Goal: Information Seeking & Learning: Check status

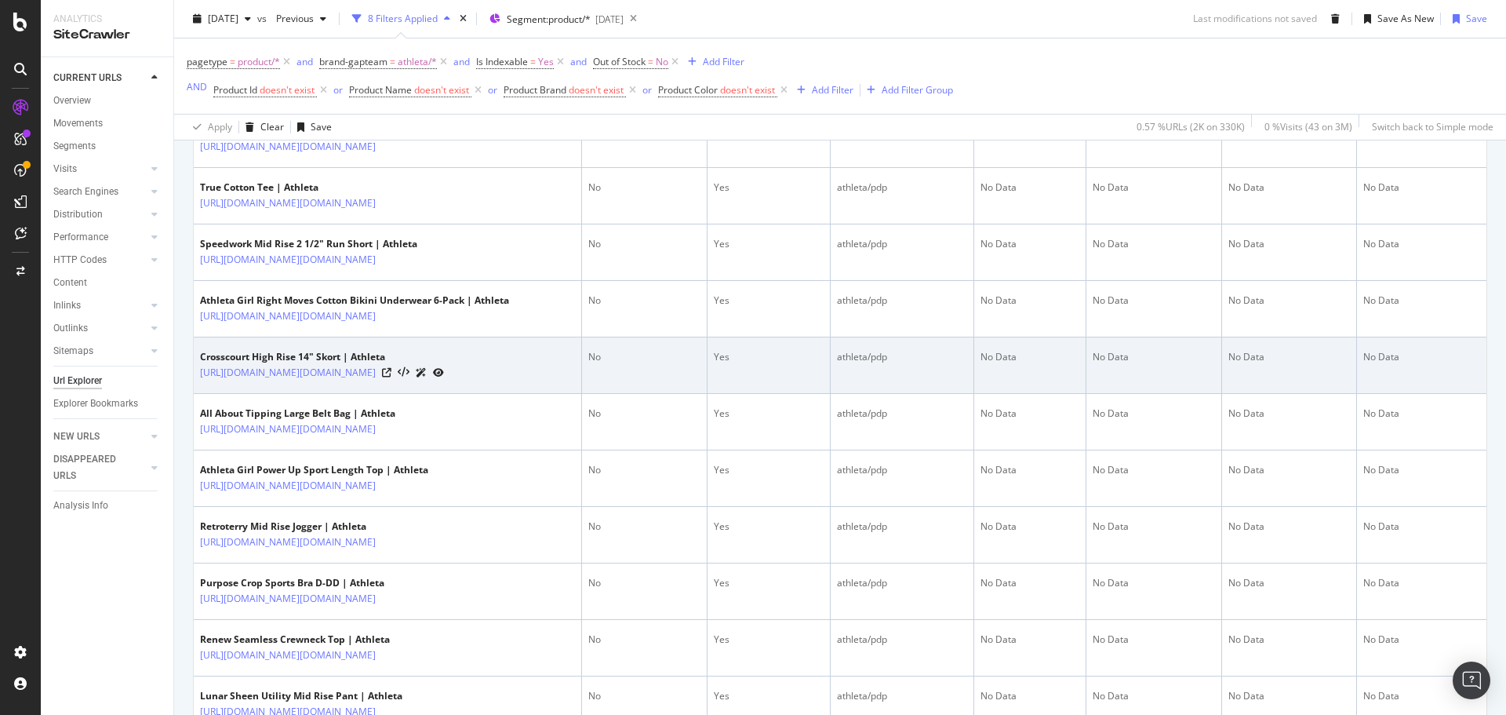
scroll to position [207, 0]
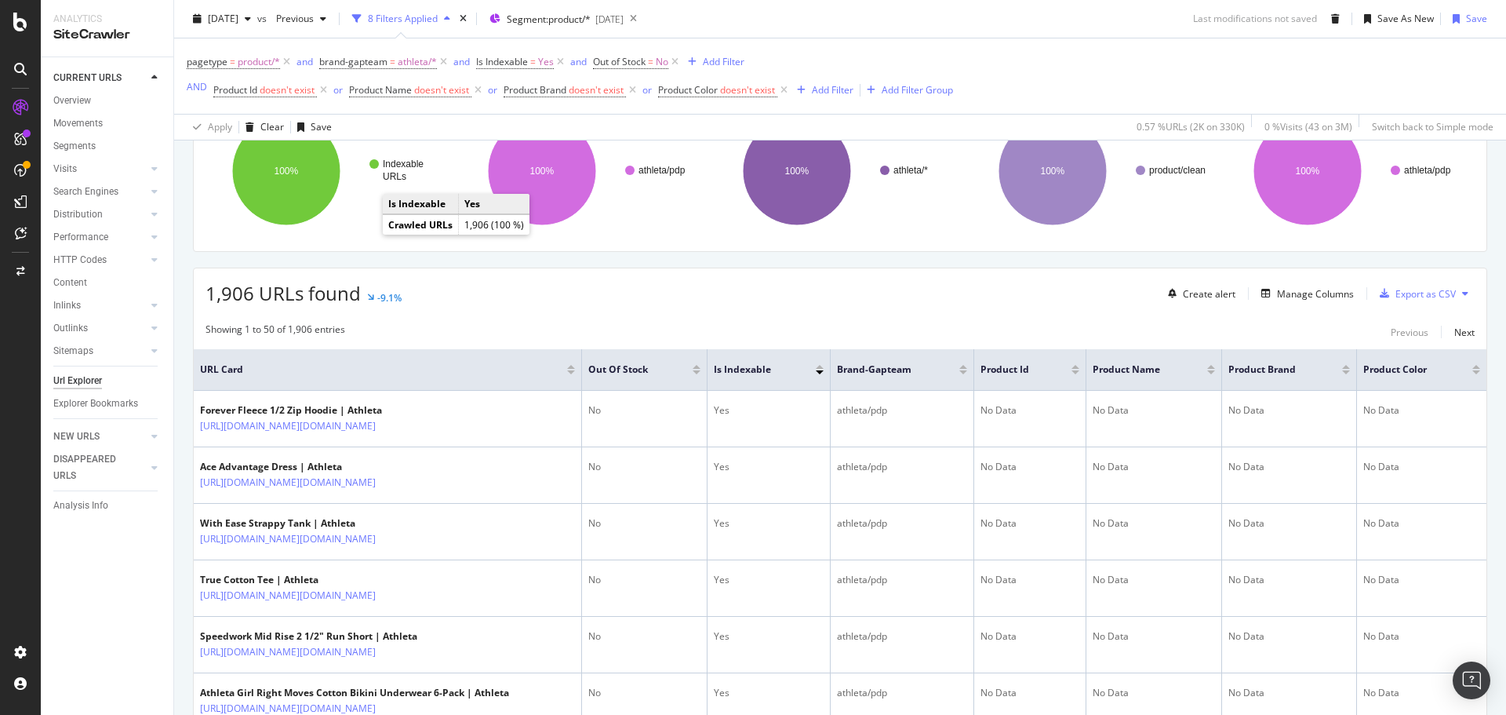
click at [879, 20] on div "[DATE] vs Previous 8 Filters Applied Segment: product/* [DATE] Last modificatio…" at bounding box center [840, 21] width 1332 height 31
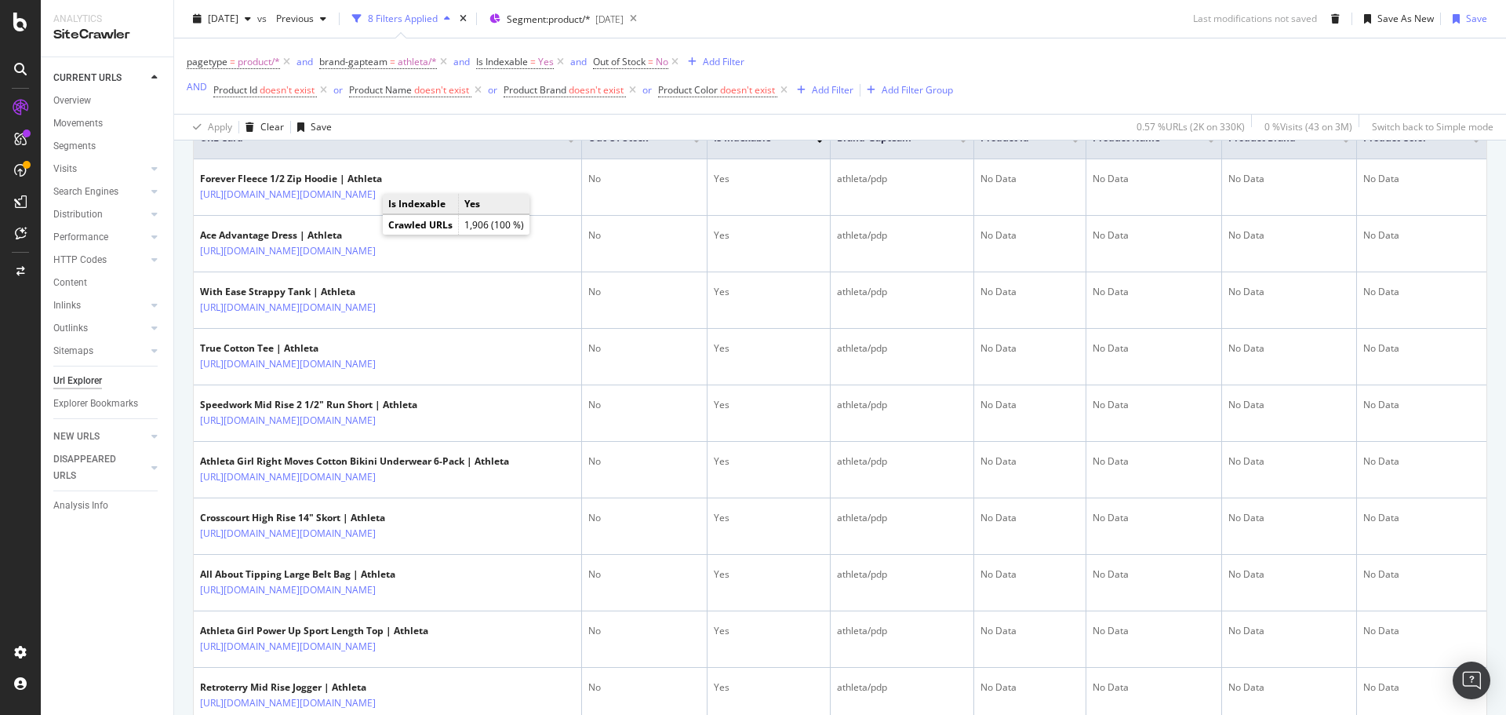
scroll to position [442, 0]
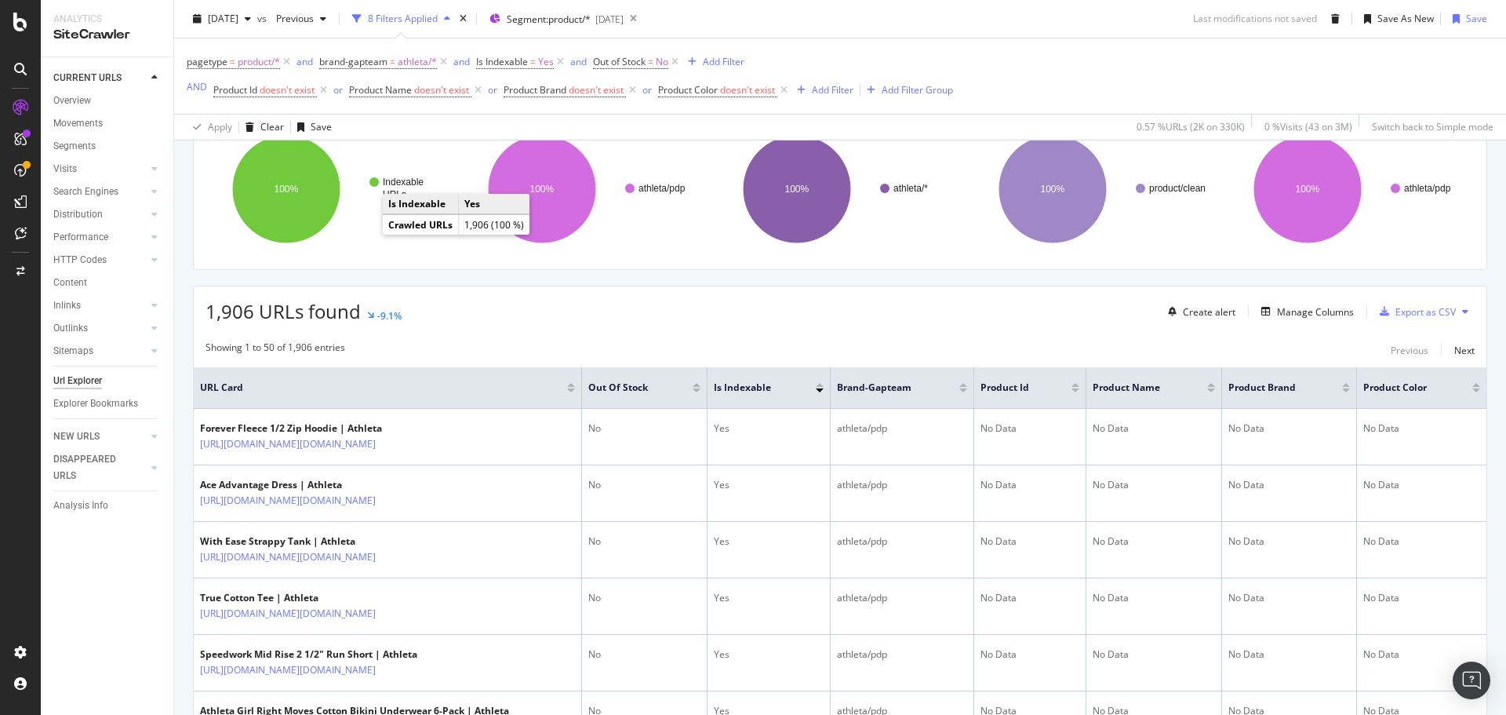
scroll to position [0, 0]
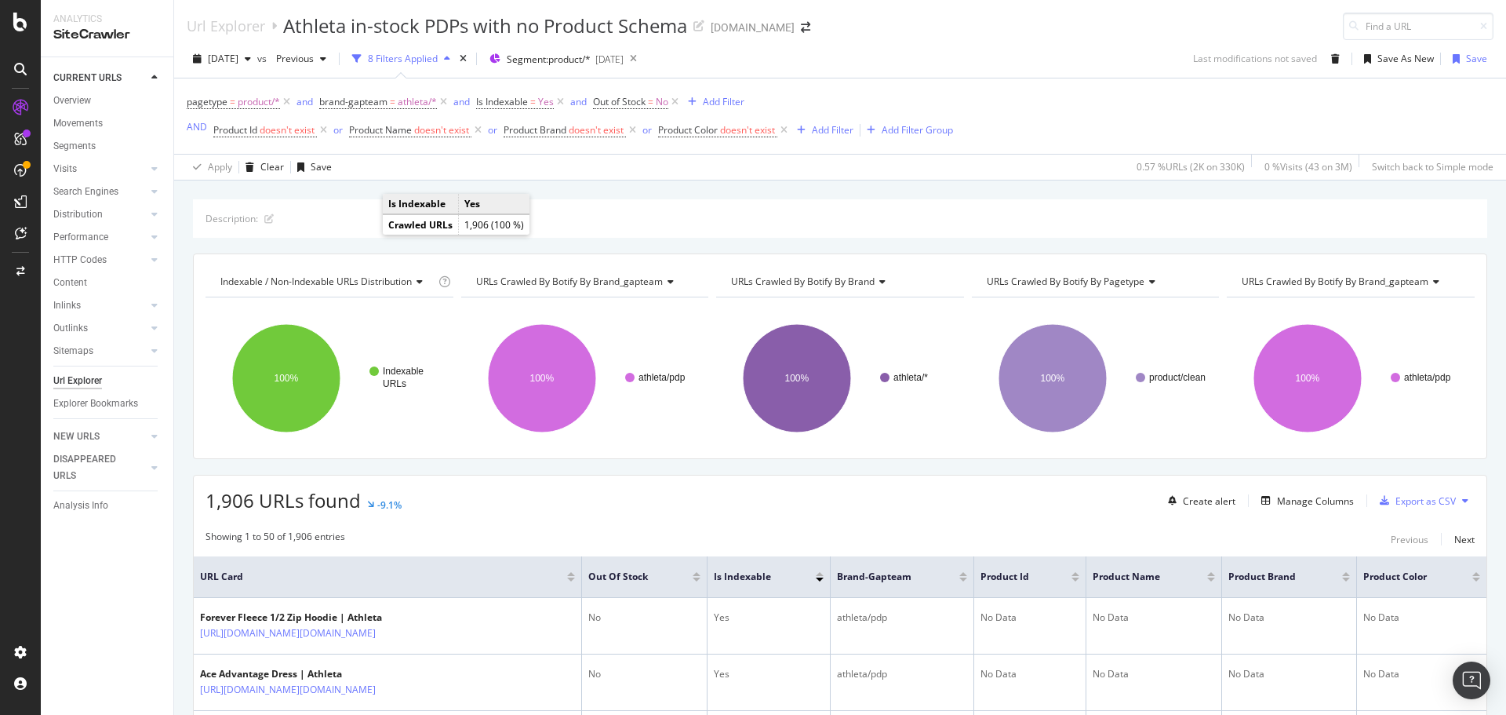
click at [1094, 41] on div "[DATE] vs Previous 8 Filters Applied Segment: product/* [DATE] Last modificatio…" at bounding box center [840, 110] width 1332 height 140
click at [472, 186] on div "Description: Indexable / Non-Indexable URLs distribution Chart (by Value) Table…" at bounding box center [840, 199] width 1332 height 38
click at [978, 28] on div "Url Explorer Athleta in-stock PDPs with no Product Schema [DOMAIN_NAME]" at bounding box center [840, 20] width 1332 height 40
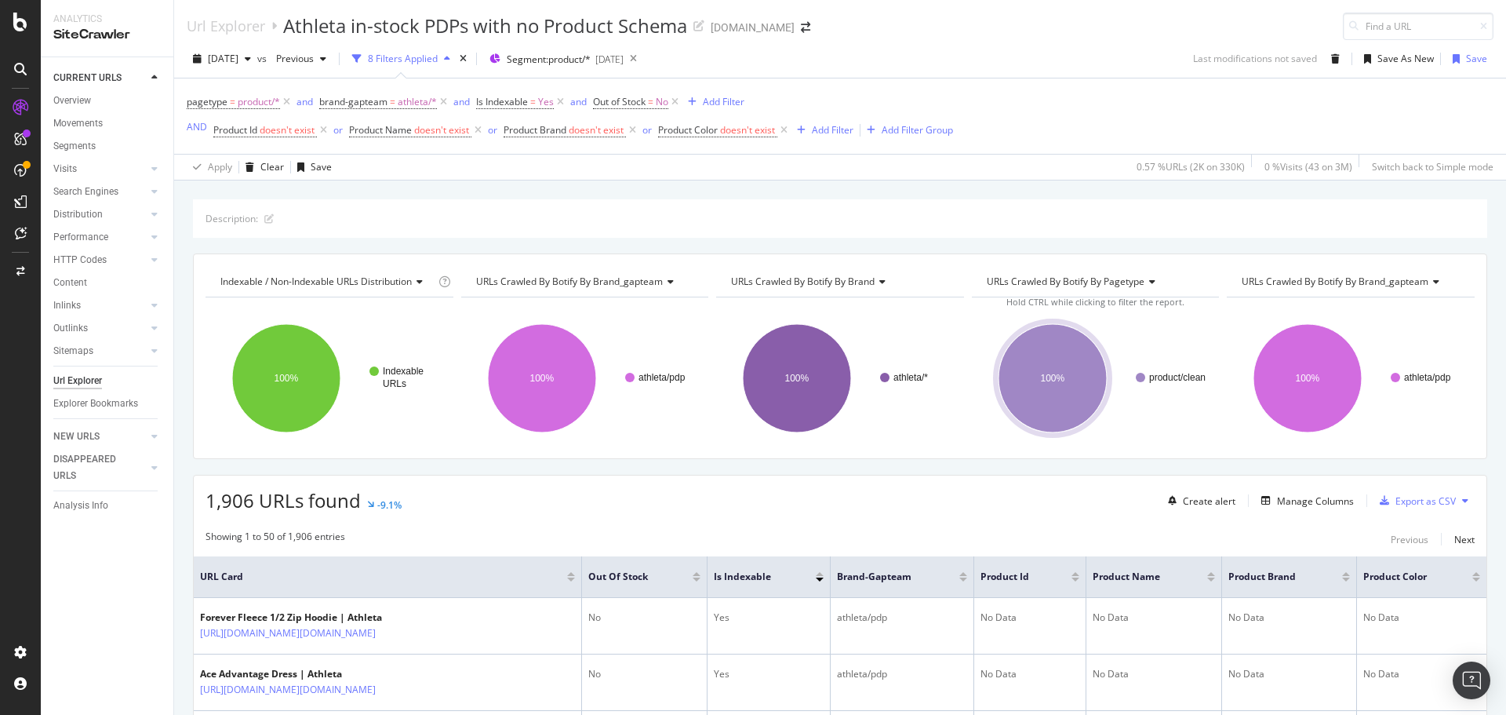
click at [952, 38] on div "Url Explorer Athleta in-stock PDPs with no Product Schema [DOMAIN_NAME]" at bounding box center [840, 20] width 1332 height 40
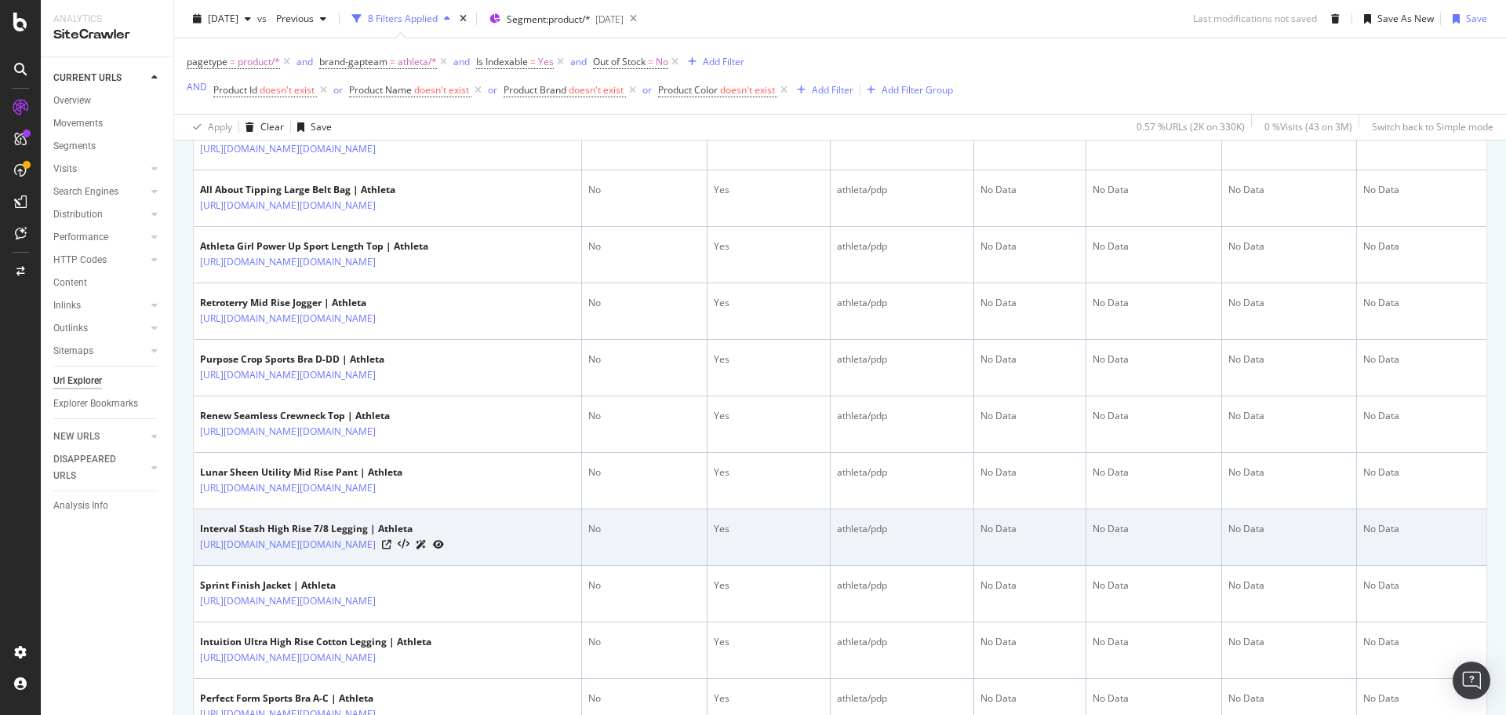
scroll to position [785, 0]
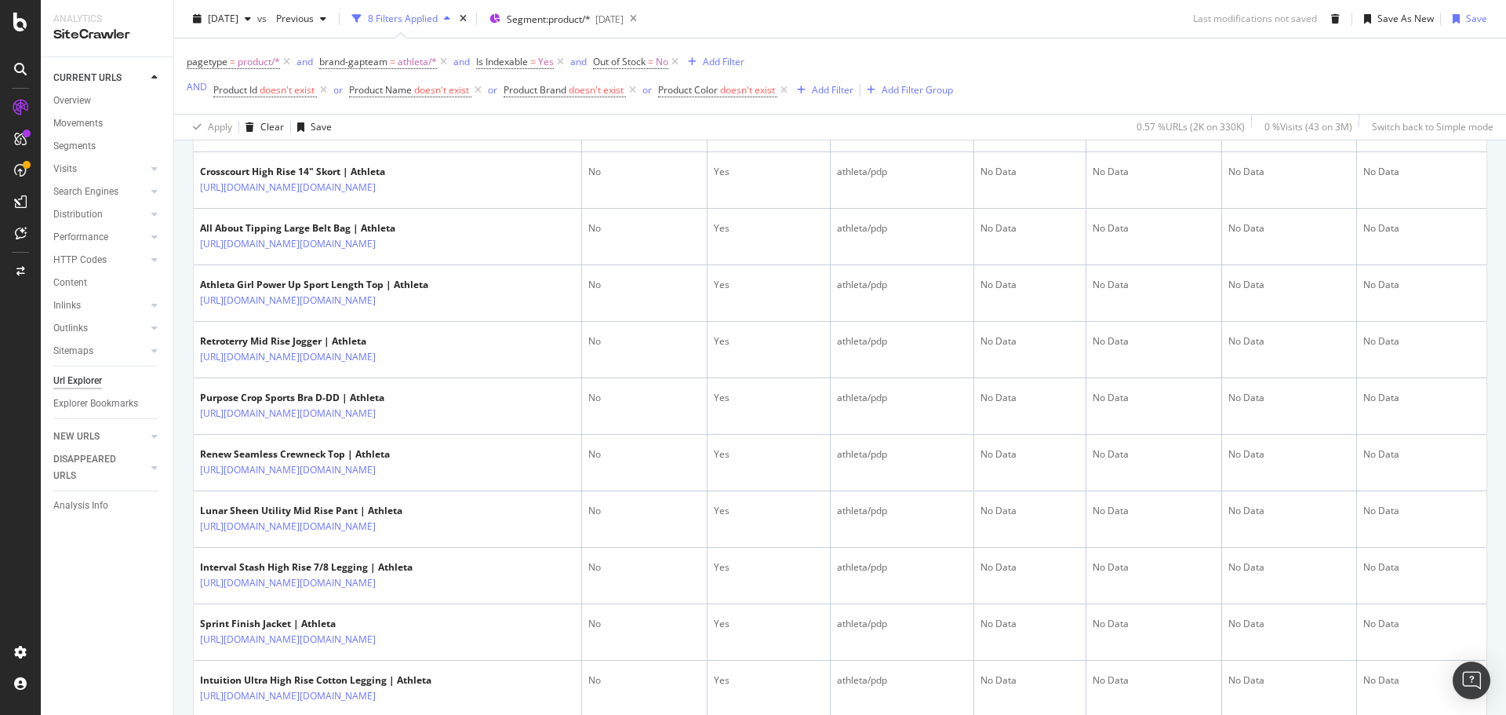
click at [951, 23] on div "[DATE] vs Previous 8 Filters Applied Segment: product/* [DATE] Last modificatio…" at bounding box center [840, 21] width 1332 height 31
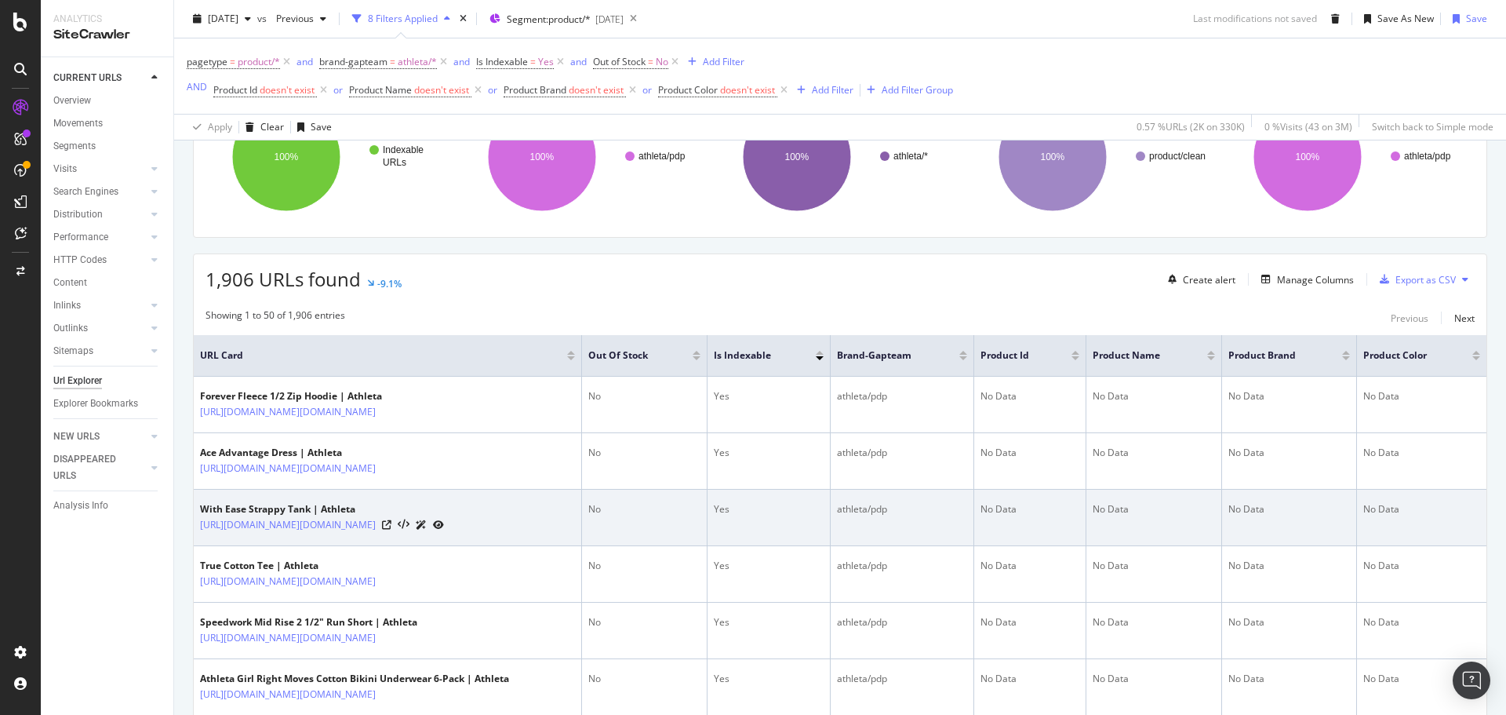
scroll to position [287, 0]
